Goal: Communication & Community: Answer question/provide support

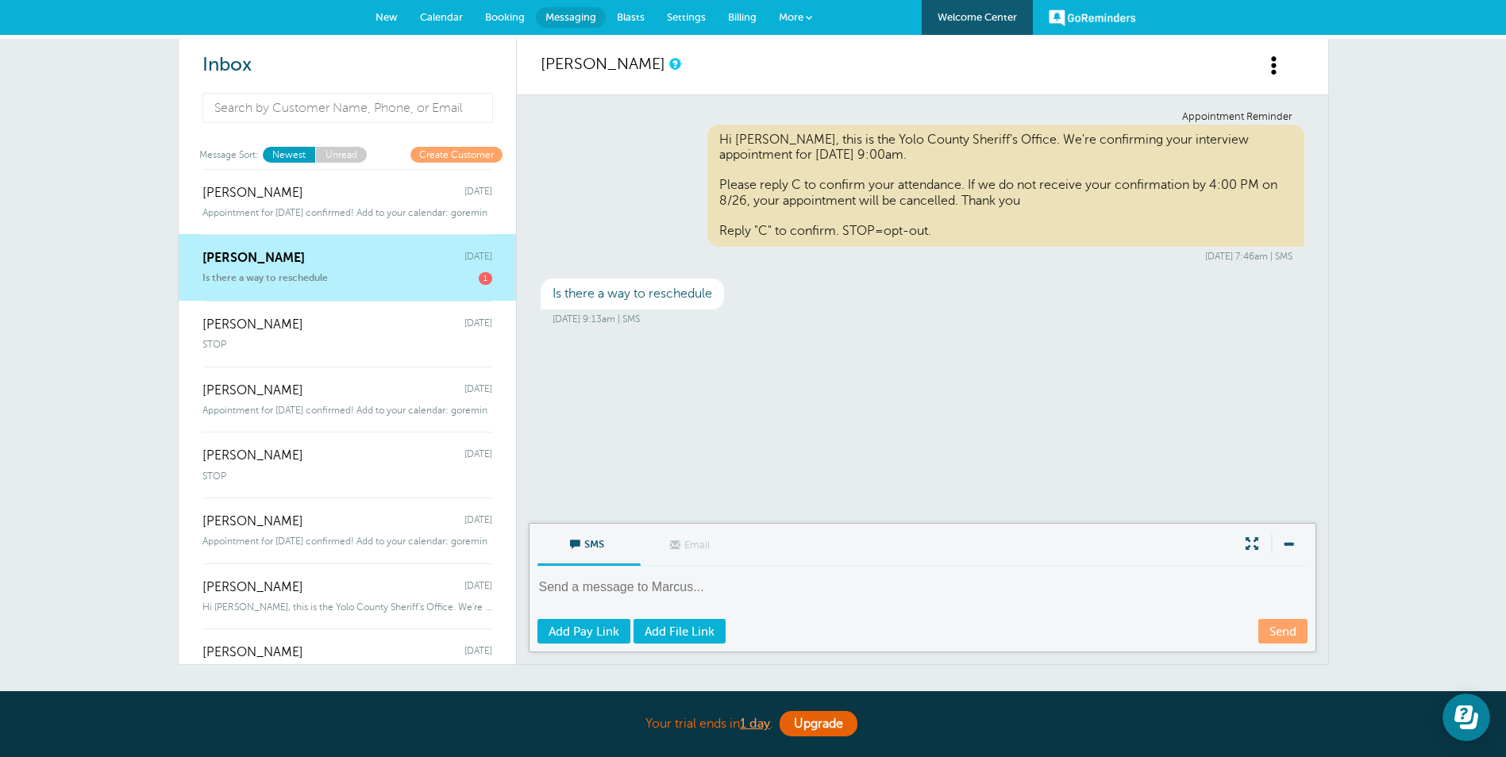
click at [623, 597] on textarea at bounding box center [923, 598] width 773 height 39
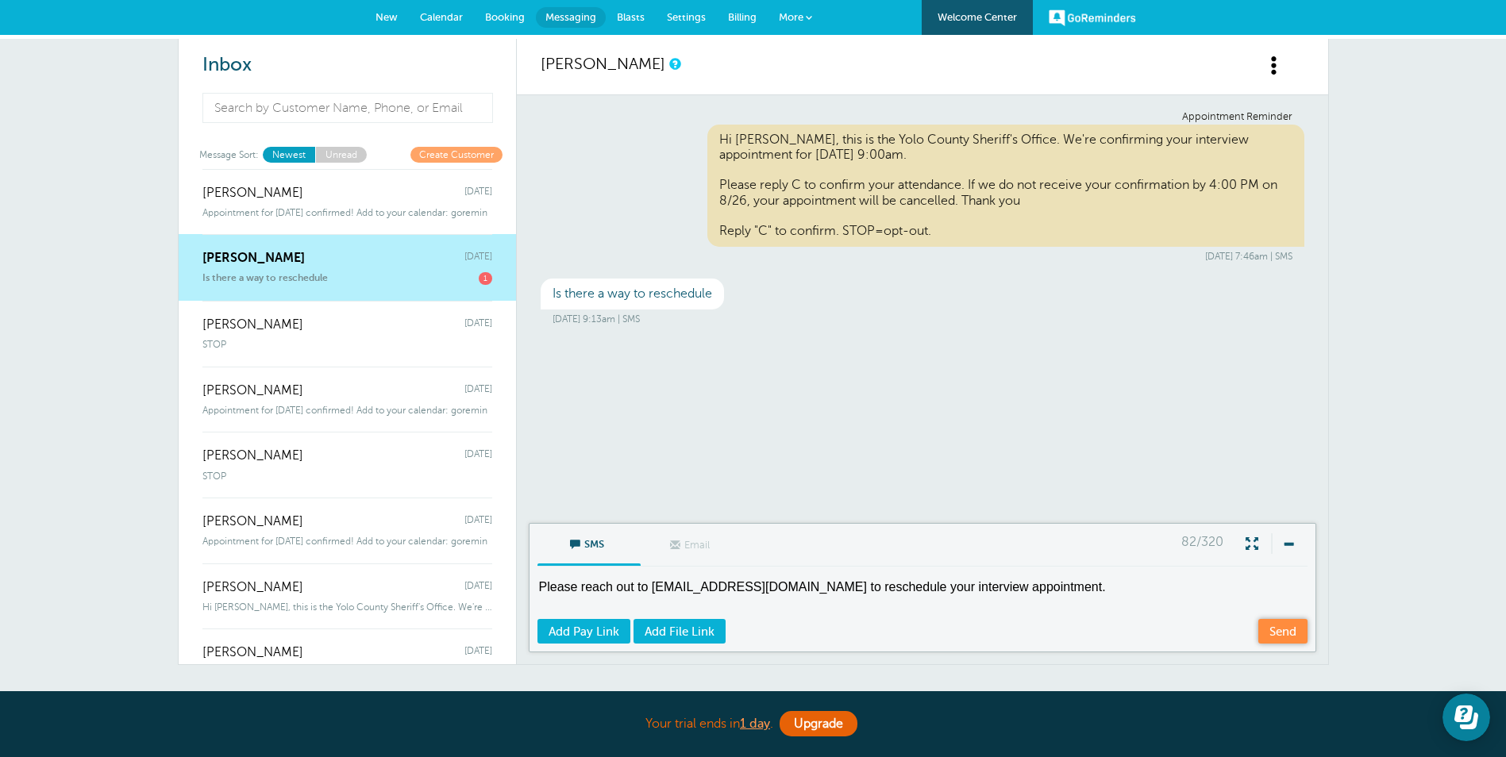
type textarea "Please reach out to jobs@yolocounty.gov to reschedule your interview appointmen…"
click at [1265, 630] on link "Send" at bounding box center [1282, 631] width 49 height 25
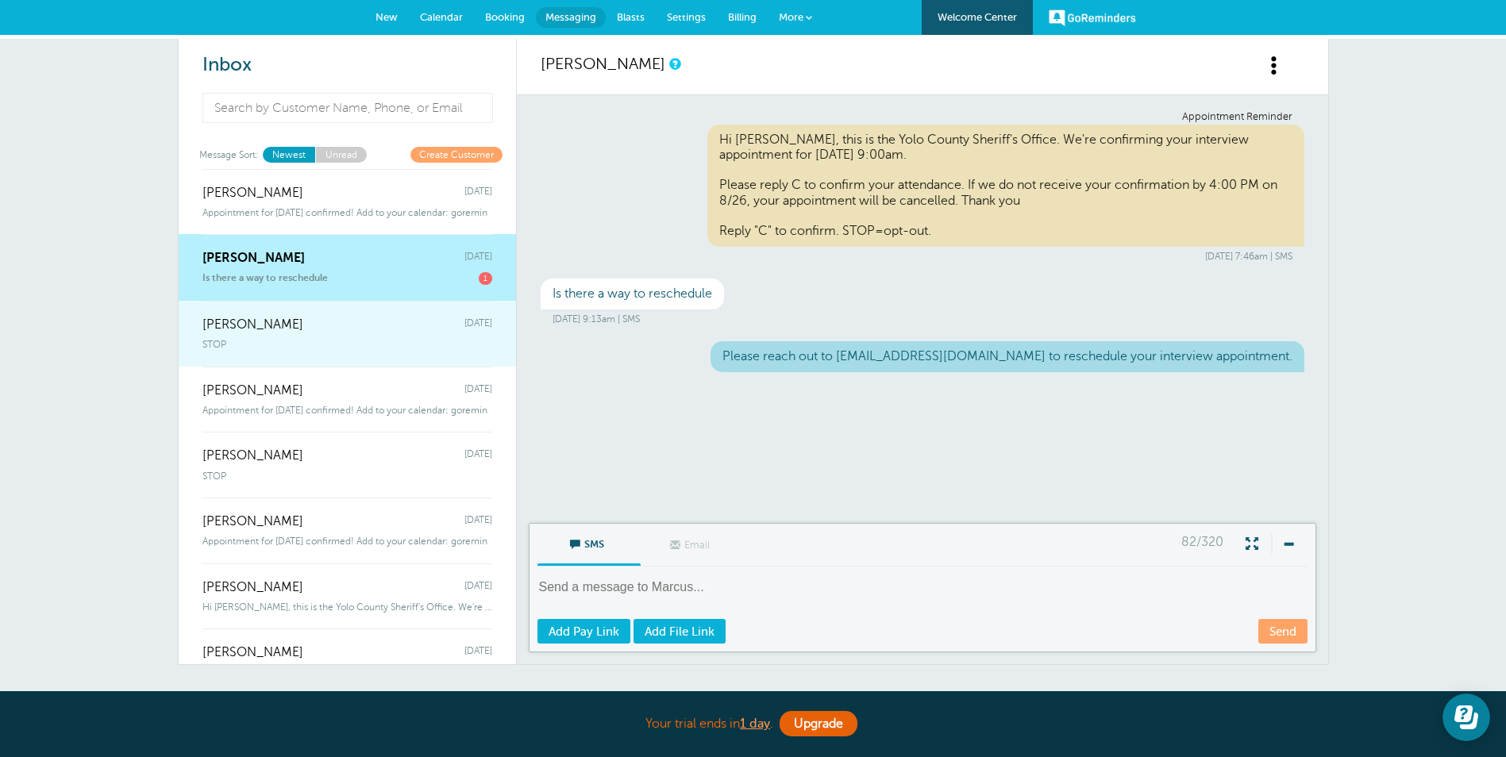
click at [308, 331] on div "Edward Grueso Tuesday" at bounding box center [347, 317] width 290 height 32
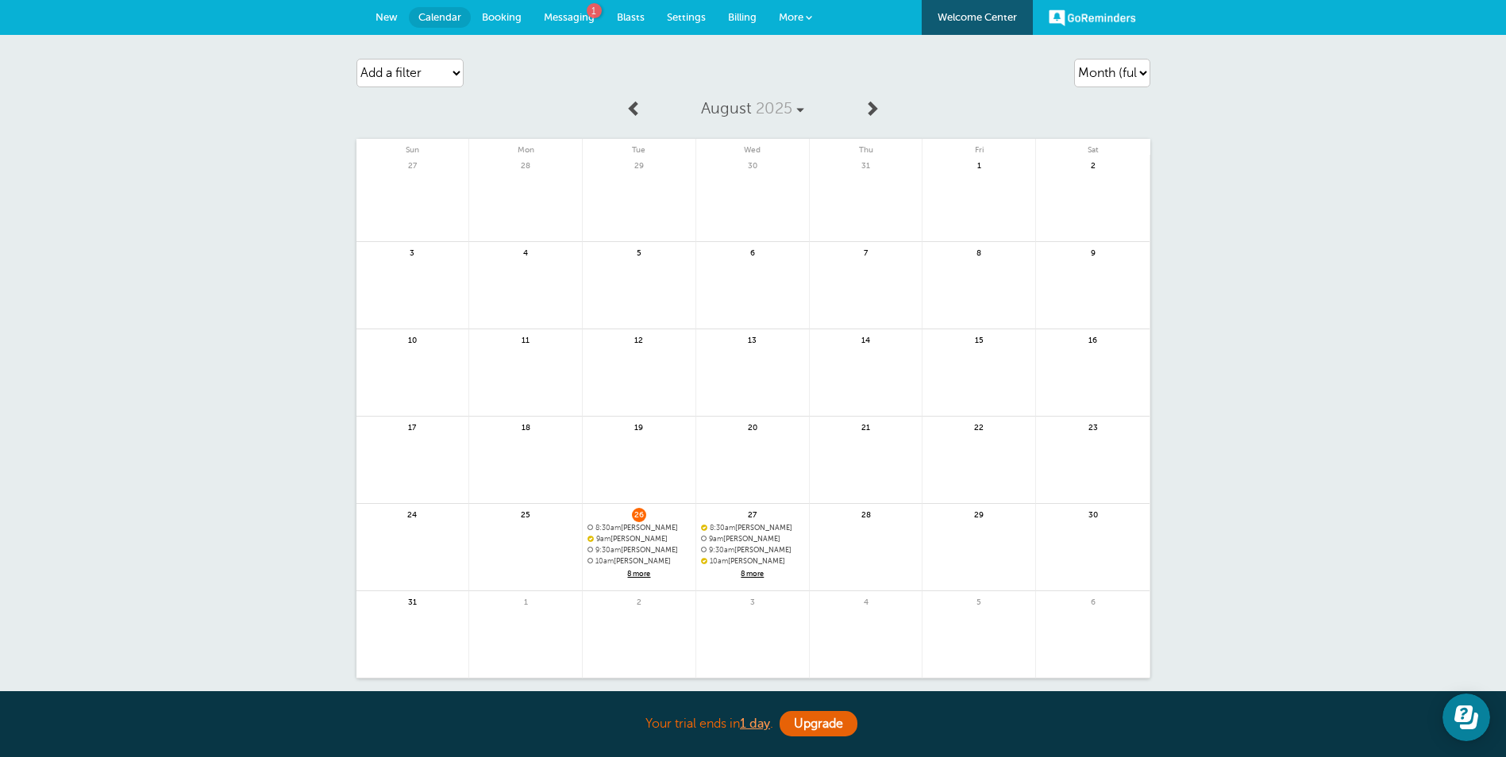
click at [757, 576] on span "8 more" at bounding box center [752, 574] width 103 height 13
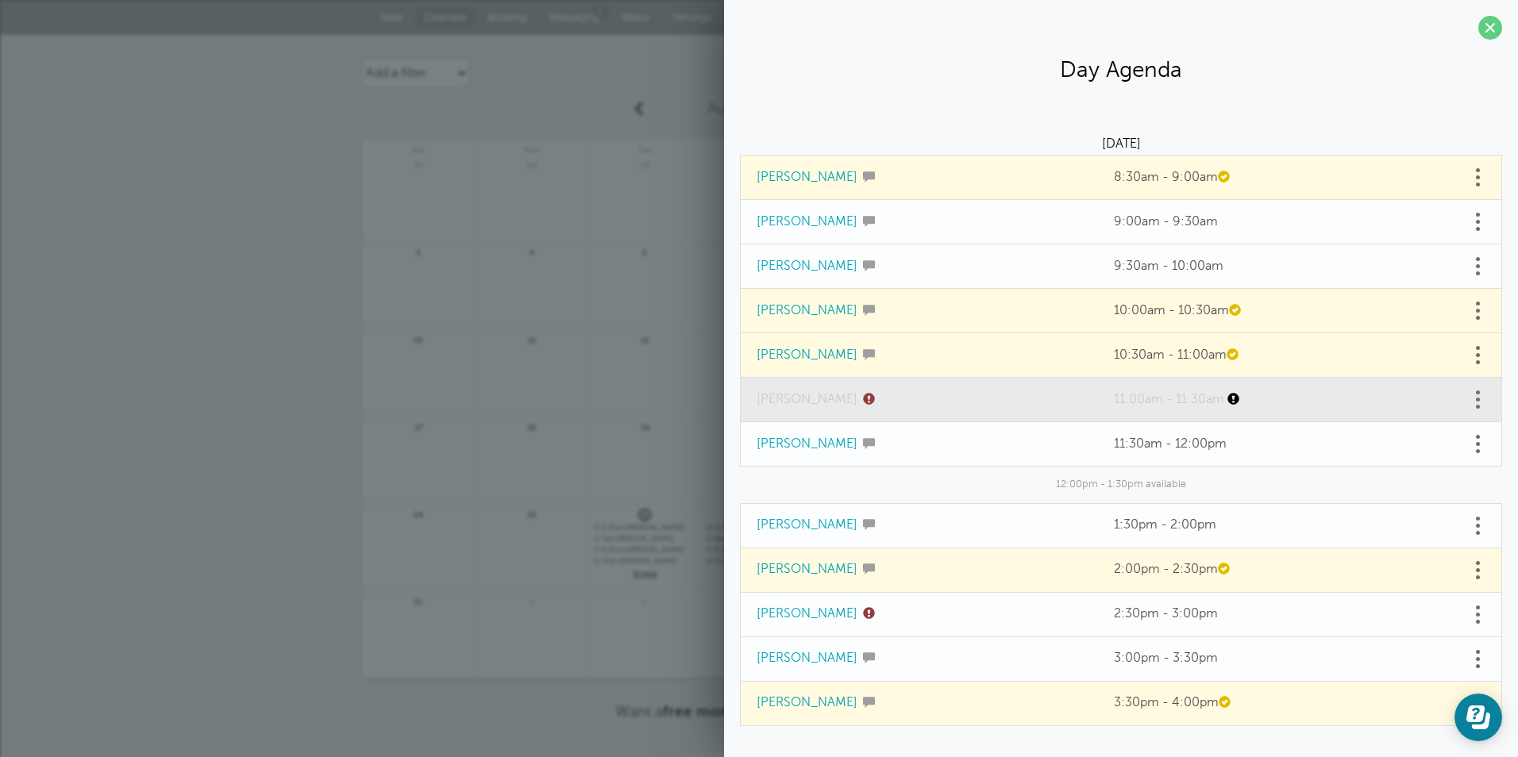
click at [826, 404] on link "[PERSON_NAME]" at bounding box center [807, 399] width 101 height 14
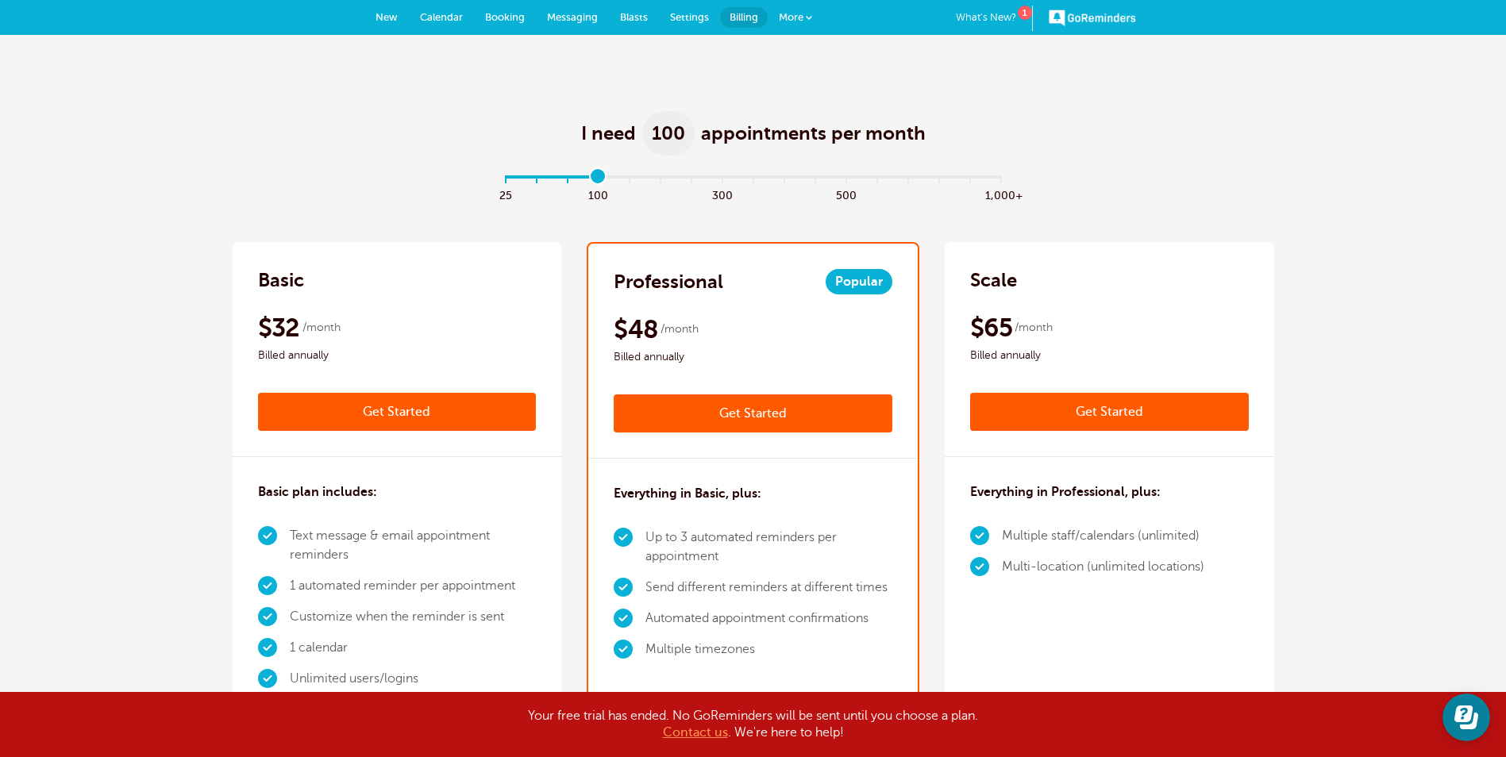
type input "3"
click at [595, 179] on input "range" at bounding box center [753, 180] width 514 height 3
